Goal: Information Seeking & Learning: Learn about a topic

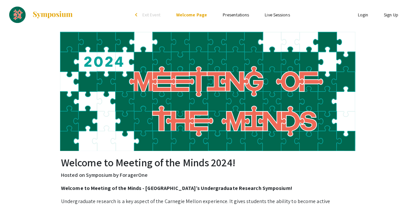
click at [238, 16] on link "Presentations" at bounding box center [236, 15] width 26 height 6
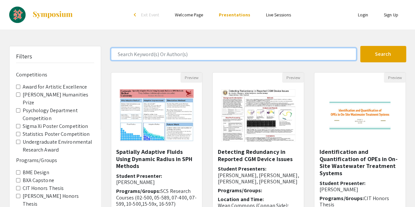
click at [177, 56] on input "Search Keyword(s) Or Author(s)" at bounding box center [234, 54] width 246 height 12
type input "Max Labovitz"
click at [360, 46] on button "Search" at bounding box center [383, 54] width 46 height 16
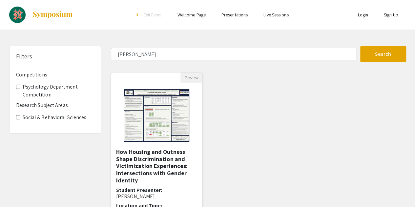
click at [156, 167] on h5 "How Housing and Outness Shape Discrimination and Victimization Experiences: Int…" at bounding box center [156, 165] width 81 height 35
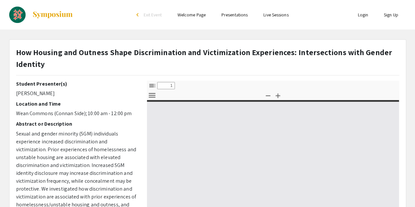
select select "custom"
type input "0"
select select "custom"
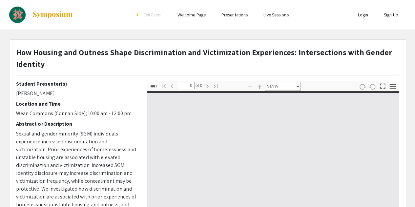
type input "1"
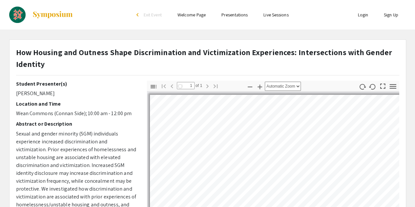
select select "auto"
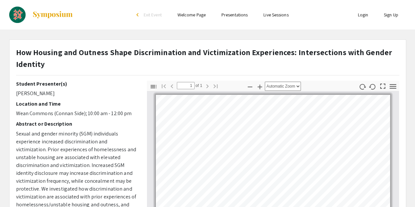
click at [98, 53] on strong "How Housing and Outness Shape Discrimination and Victimization Experiences: Int…" at bounding box center [204, 58] width 376 height 22
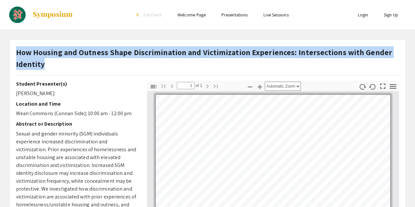
click at [98, 53] on strong "How Housing and Outness Shape Discrimination and Victimization Experiences: Int…" at bounding box center [204, 58] width 376 height 22
copy strong "How Housing and Outness Shape Discrimination and Victimization Experiences: Int…"
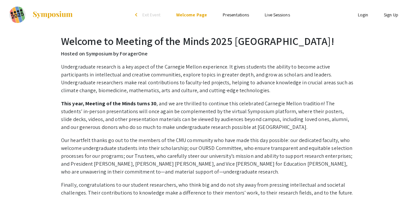
click at [147, 14] on span "Exit Event" at bounding box center [151, 15] width 18 height 6
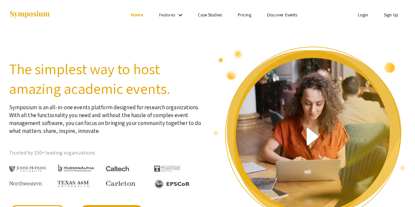
click at [283, 15] on link "Discover Events" at bounding box center [282, 15] width 31 height 6
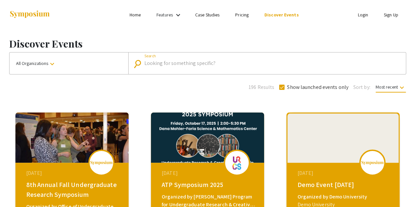
click at [156, 63] on input "Search" at bounding box center [270, 63] width 253 height 6
type input "meeting of the minds"
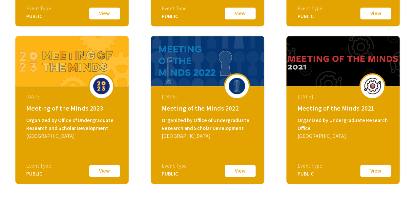
scroll to position [237, 0]
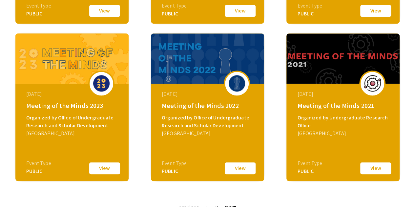
click at [108, 169] on button "View" at bounding box center [104, 169] width 33 height 14
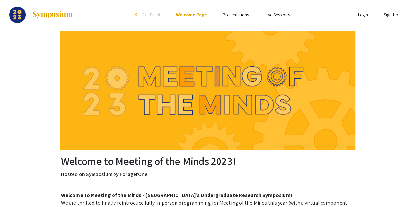
click at [237, 15] on link "Presentations" at bounding box center [236, 15] width 26 height 6
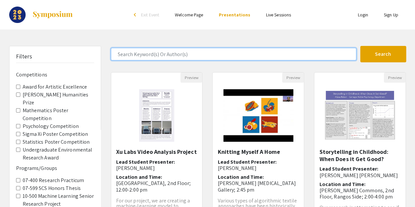
click at [184, 57] on input "Search Keyword(s) Or Author(s)" at bounding box center [234, 54] width 246 height 12
type input "[PERSON_NAME]"
click at [360, 46] on button "Search" at bounding box center [383, 54] width 46 height 16
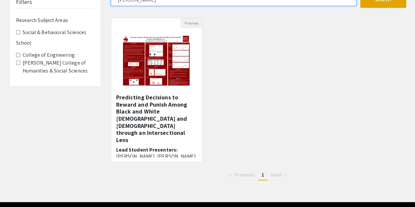
scroll to position [56, 0]
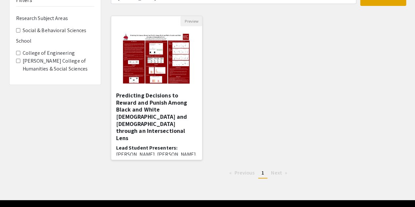
click at [163, 104] on h5 "Predicting Decisions to Reward and Punish Among Black and White [DEMOGRAPHIC_DA…" at bounding box center [156, 117] width 81 height 50
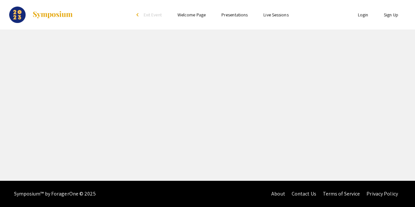
select select "custom"
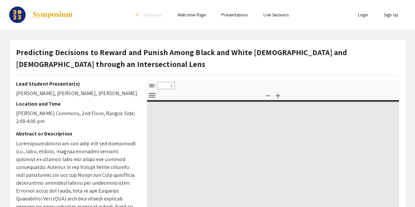
type input "0"
select select "custom"
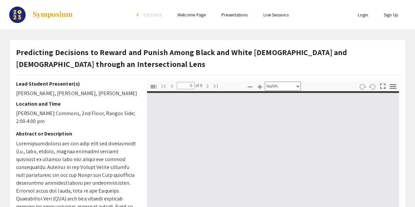
type input "1"
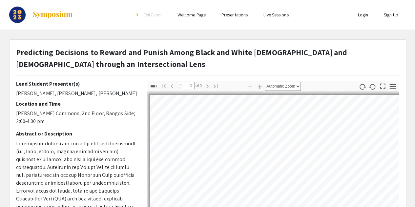
select select "auto"
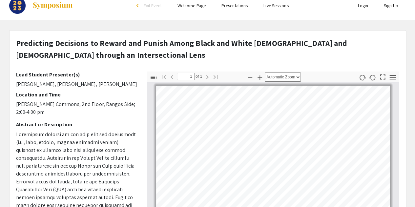
scroll to position [9, 0]
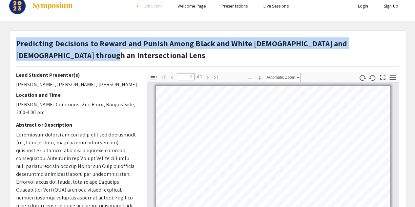
drag, startPoint x: 16, startPoint y: 44, endPoint x: 97, endPoint y: 64, distance: 82.7
click at [97, 64] on div "Predicting Decisions to Reward and Punish Among Black and White [DEMOGRAPHIC_DA…" at bounding box center [207, 51] width 383 height 29
copy strong "Predicting Decisions to Reward and Punish Among Black and White [DEMOGRAPHIC_DA…"
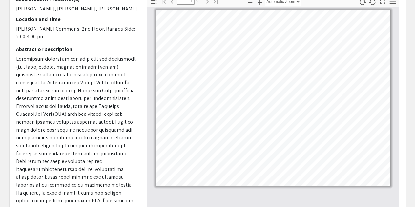
scroll to position [89, 0]
